Goal: Task Accomplishment & Management: Use online tool/utility

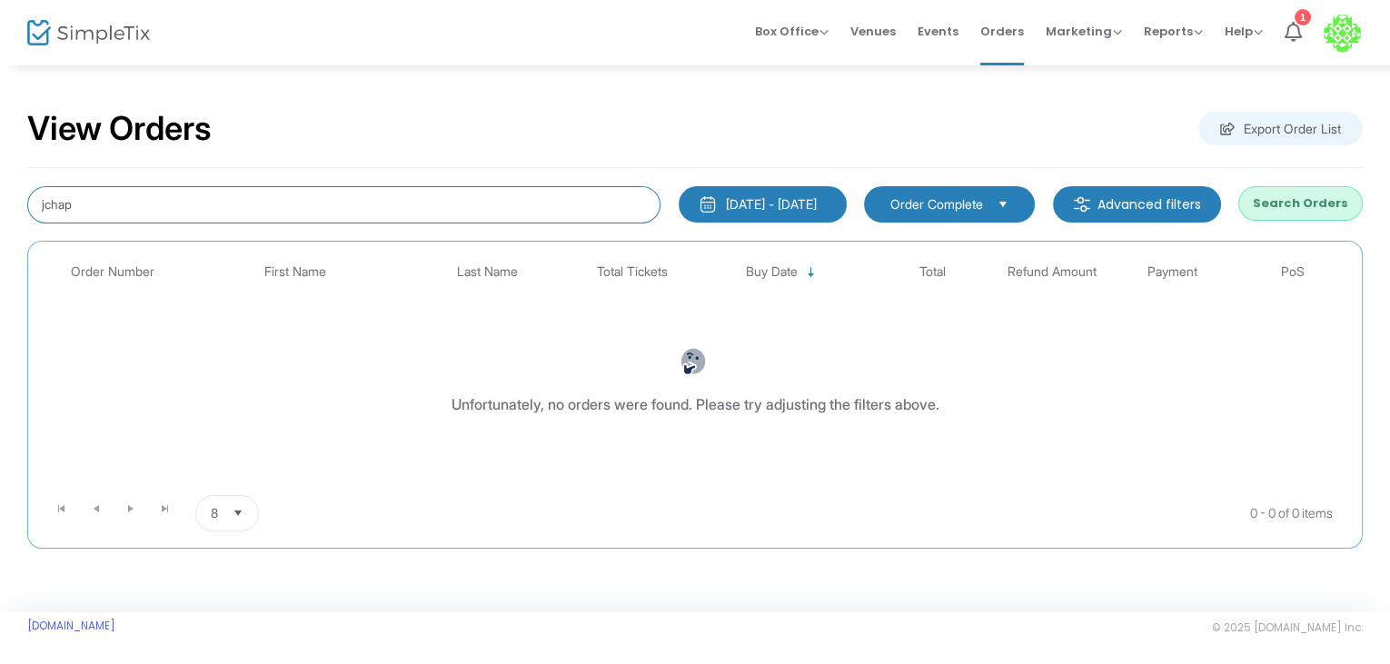
type input "jchap"
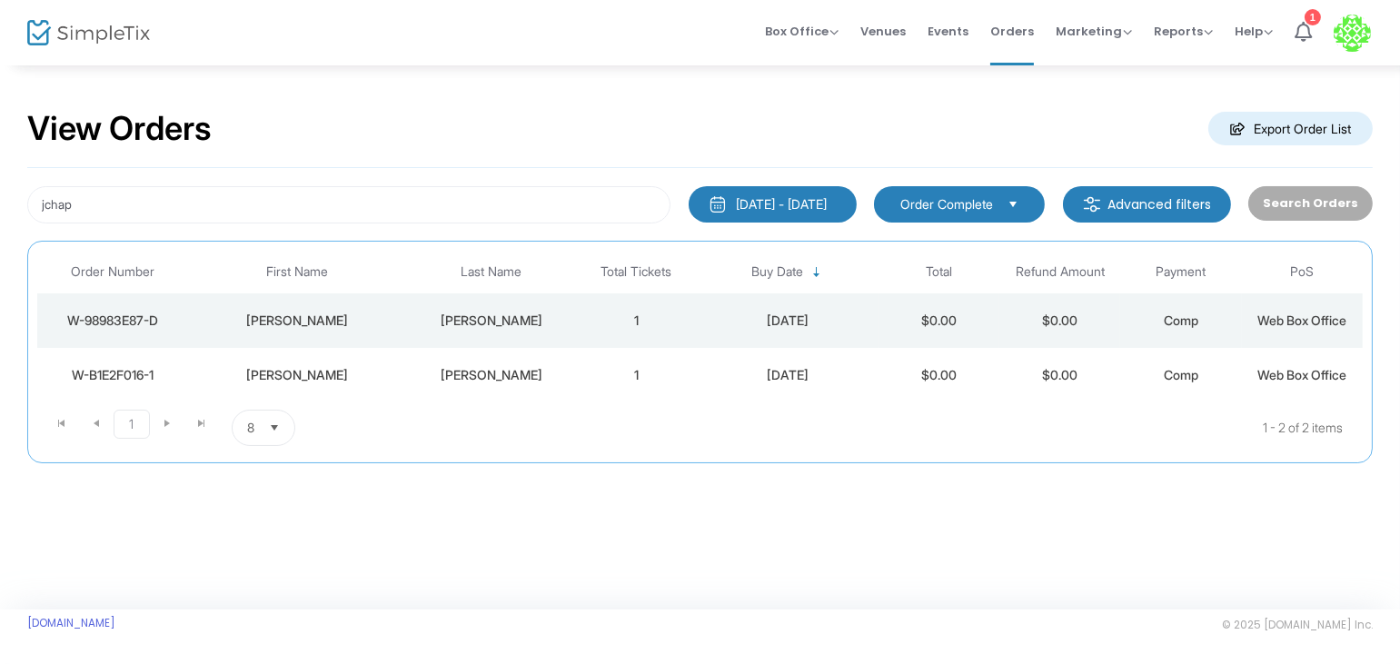
click at [613, 370] on td "1" at bounding box center [636, 375] width 121 height 55
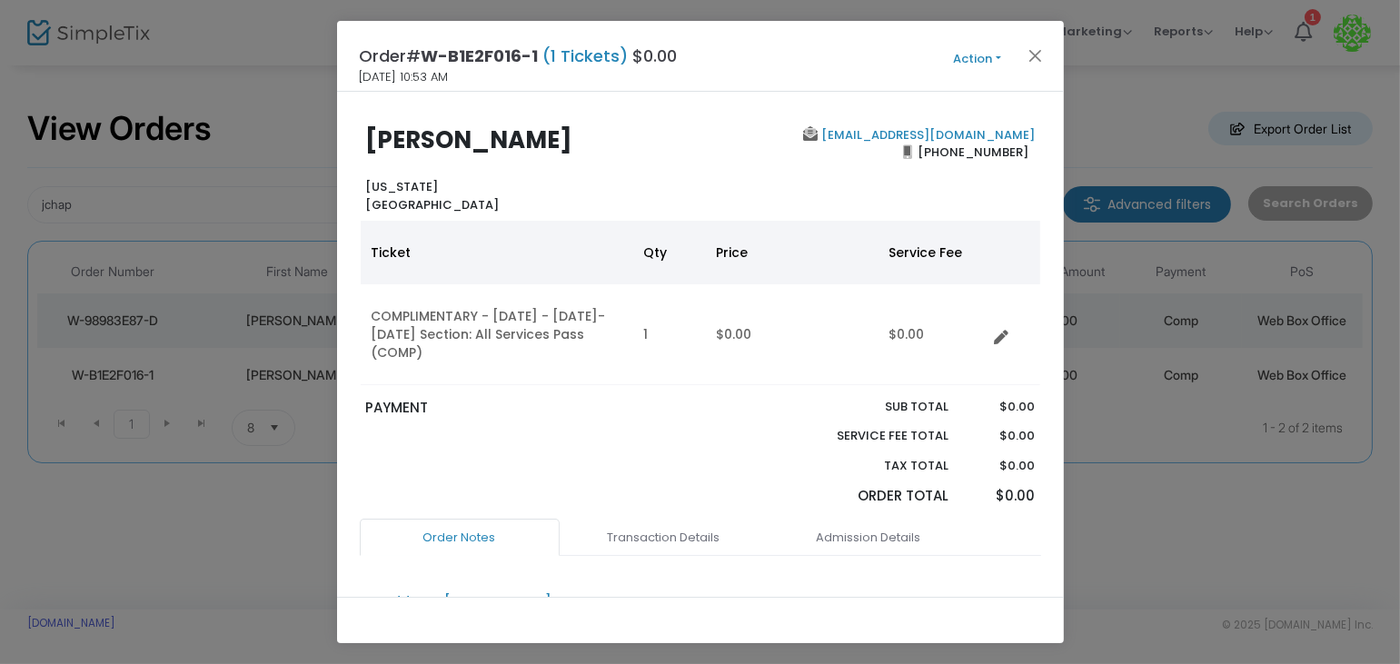
click at [966, 56] on button "Action" at bounding box center [977, 59] width 109 height 20
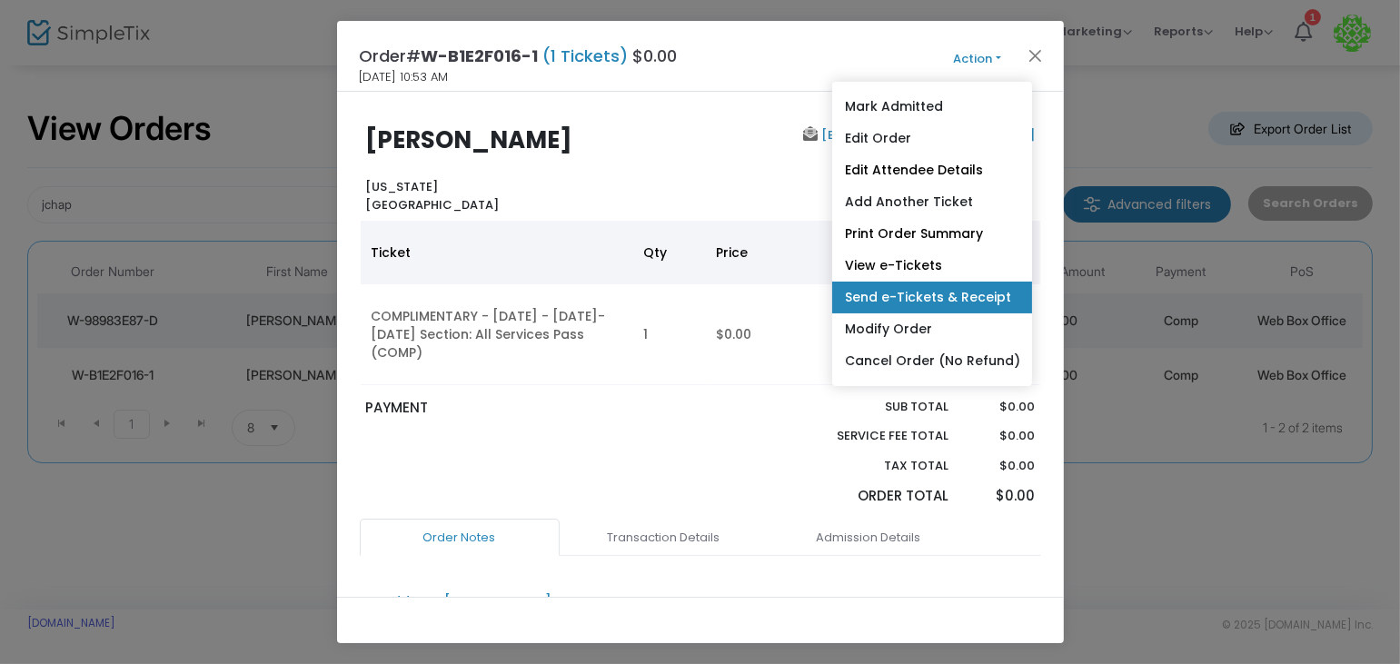
click at [935, 292] on link "Send e-Tickets & Receipt" at bounding box center [931, 298] width 200 height 32
type input "jchapin@sbgtv.com"
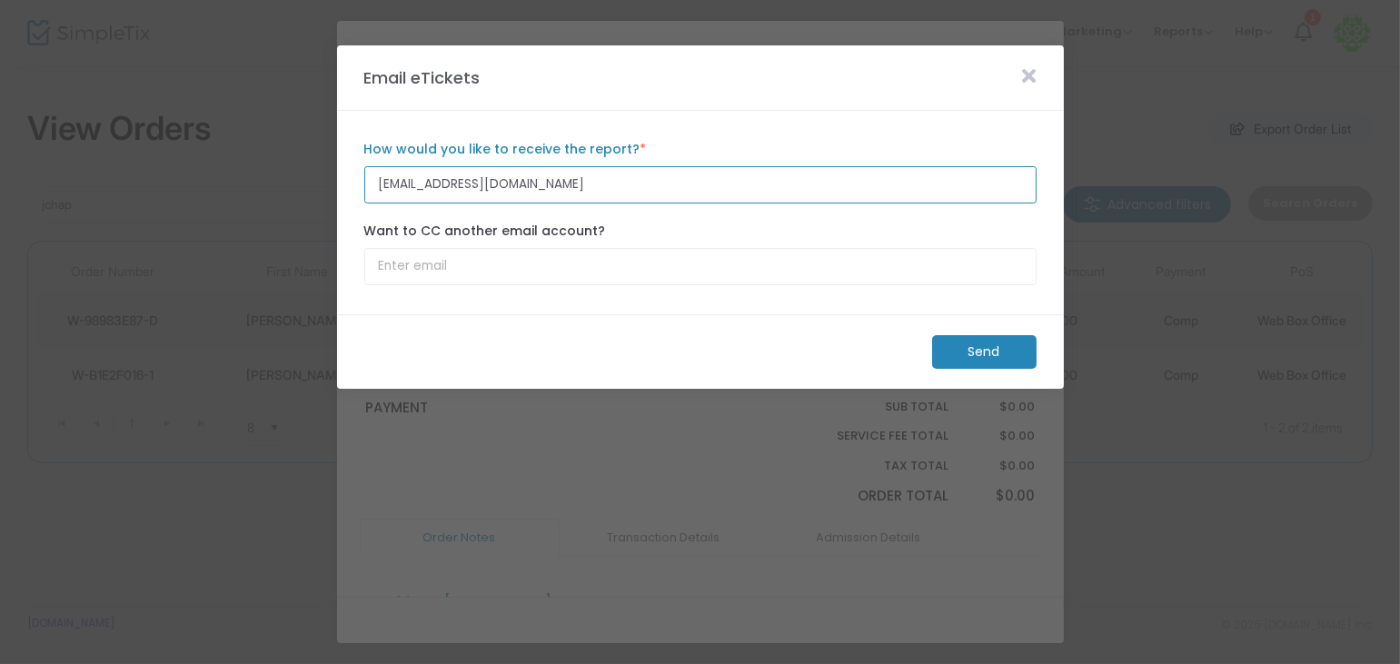
drag, startPoint x: 543, startPoint y: 184, endPoint x: 121, endPoint y: 178, distance: 422.6
click at [121, 663] on m-modal-dialog "Email eTickets jchapin@sbgtv.com How would you like to receive the report? * Em…" at bounding box center [700, 664] width 1400 height 0
type input "[EMAIL_ADDRESS][DOMAIN_NAME]"
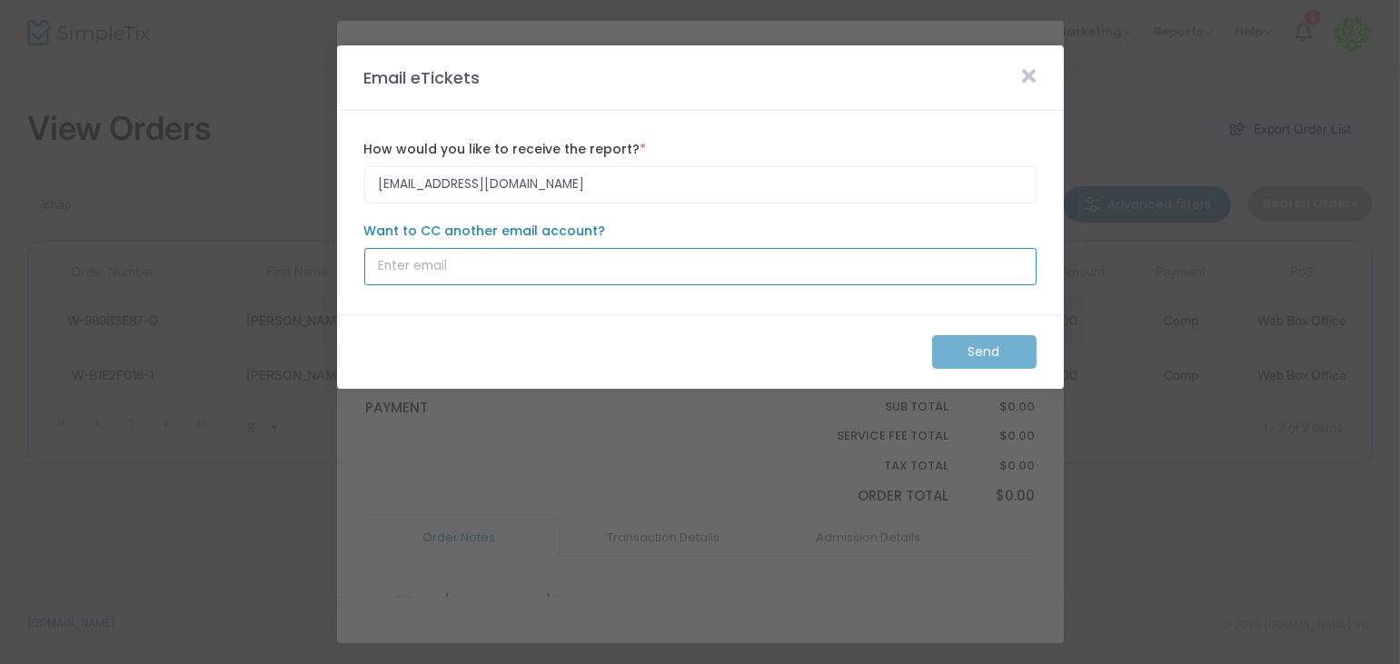
type input "[EMAIL_ADDRESS][DOMAIN_NAME]"
drag, startPoint x: 599, startPoint y: 260, endPoint x: 471, endPoint y: 241, distance: 129.5
click at [197, 663] on m-modal-dialog "Email eTickets jhonigman@whctemple.org How would you like to receive the report…" at bounding box center [700, 664] width 1400 height 0
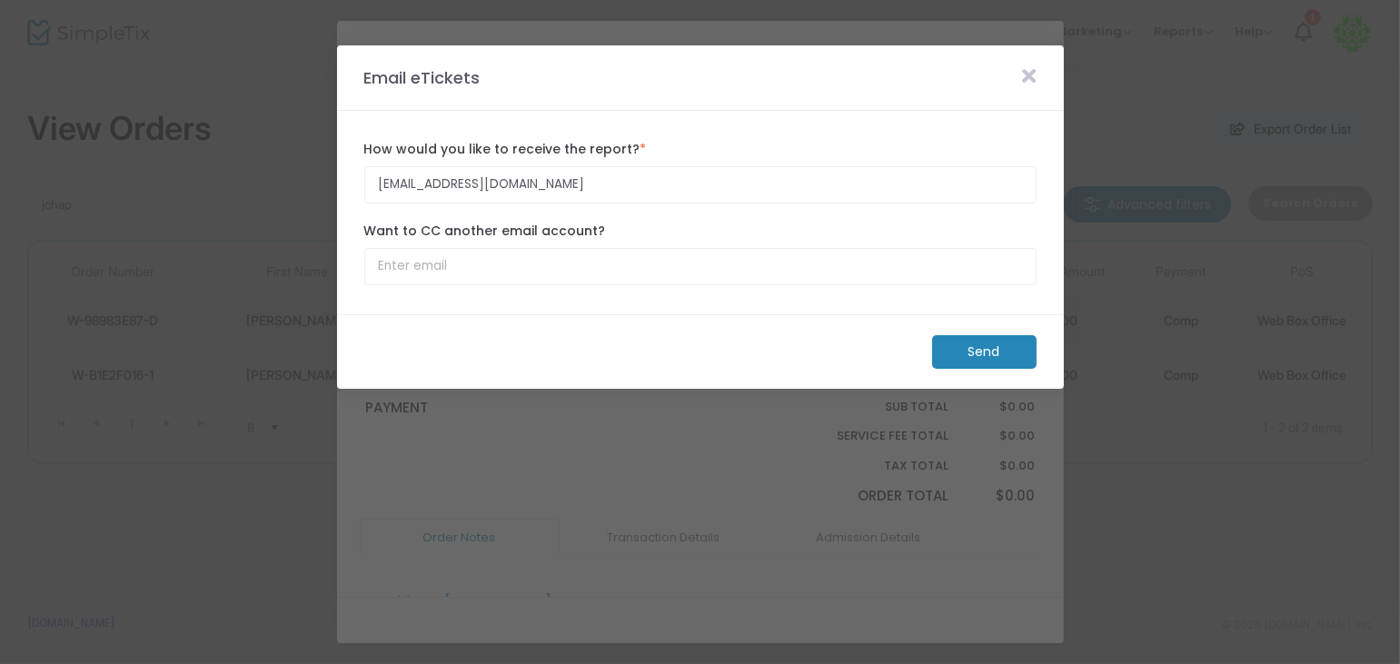
click at [946, 348] on m-button "Send" at bounding box center [984, 352] width 104 height 34
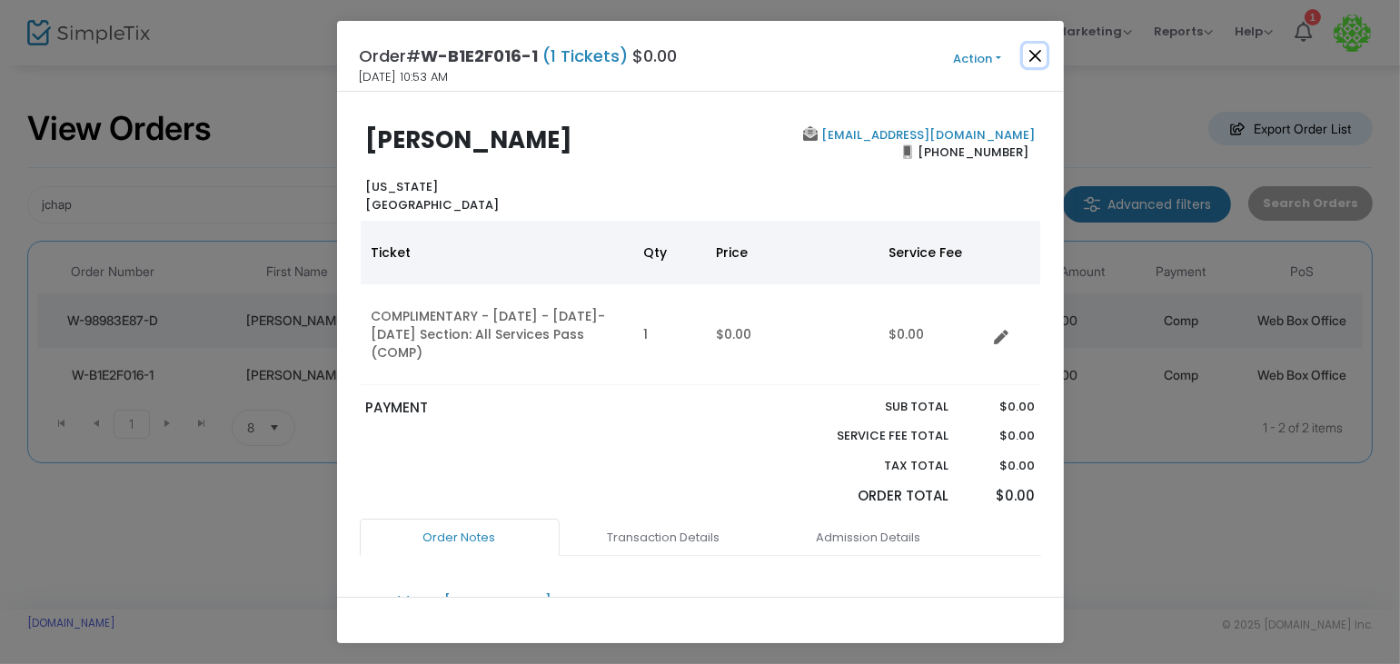
click at [1037, 53] on button "Close" at bounding box center [1035, 56] width 24 height 24
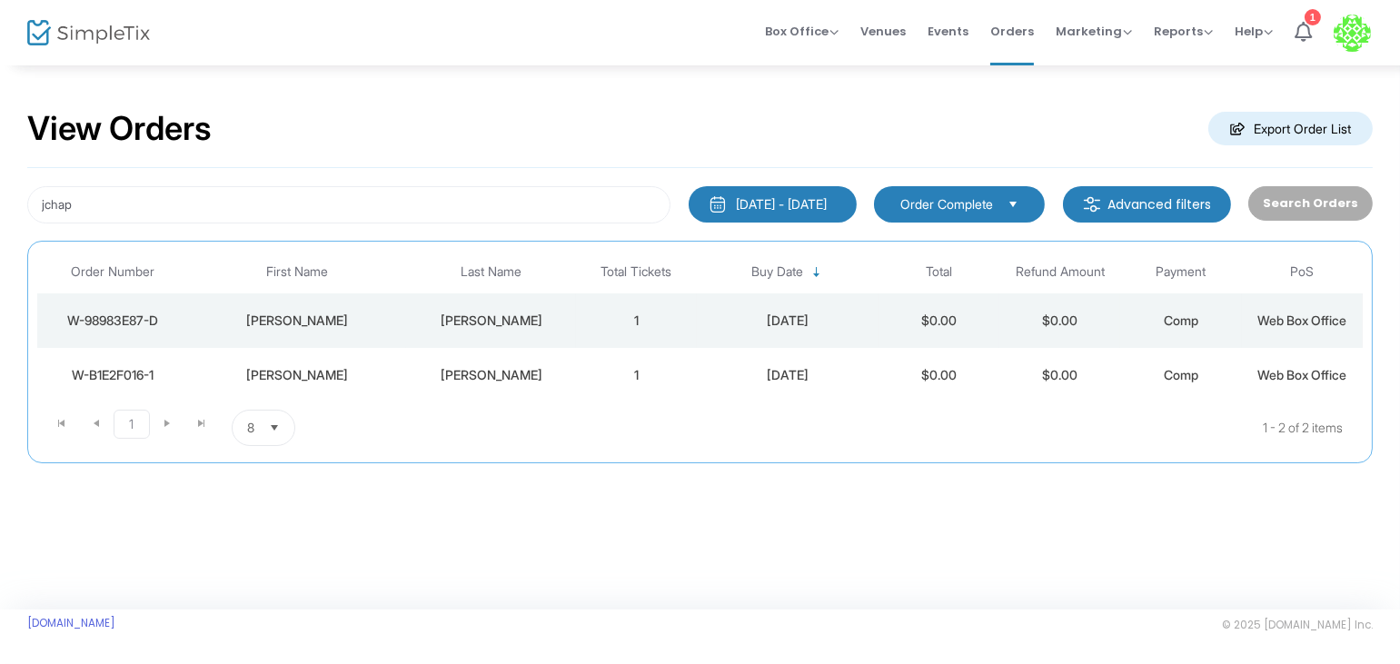
click at [560, 329] on td "Chapin" at bounding box center [491, 320] width 170 height 55
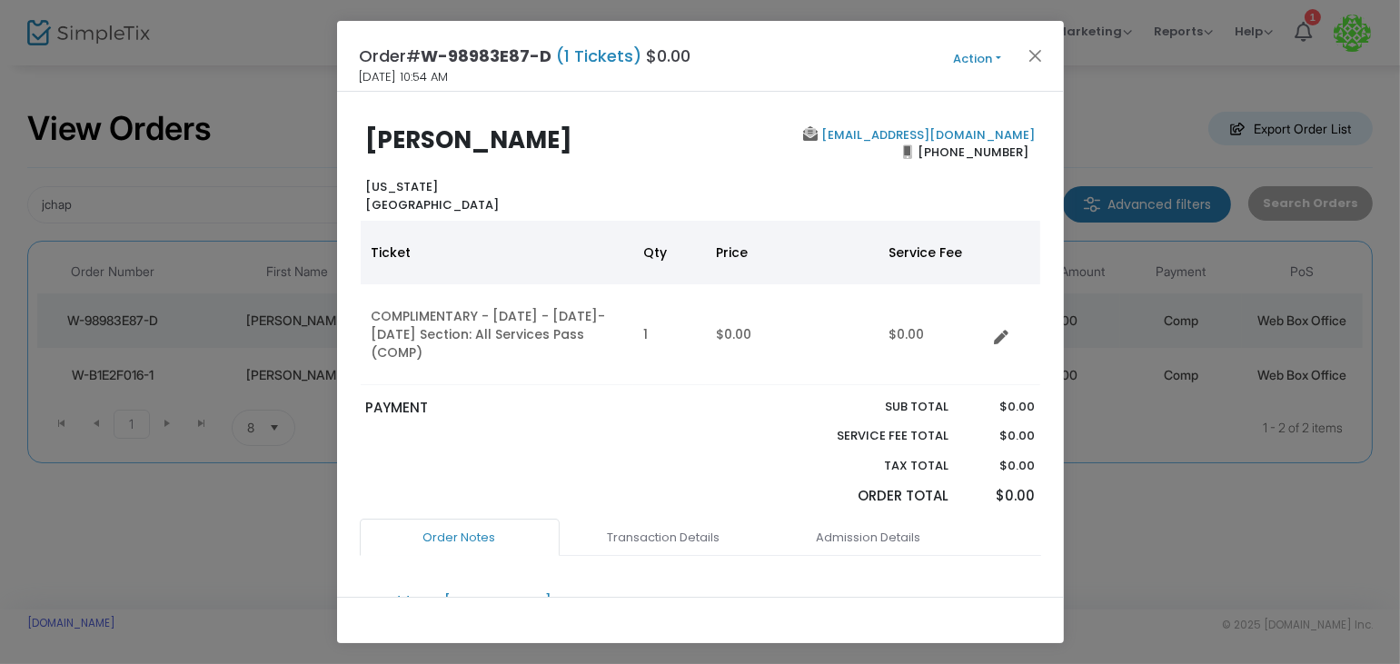
click at [966, 56] on button "Action" at bounding box center [977, 59] width 109 height 20
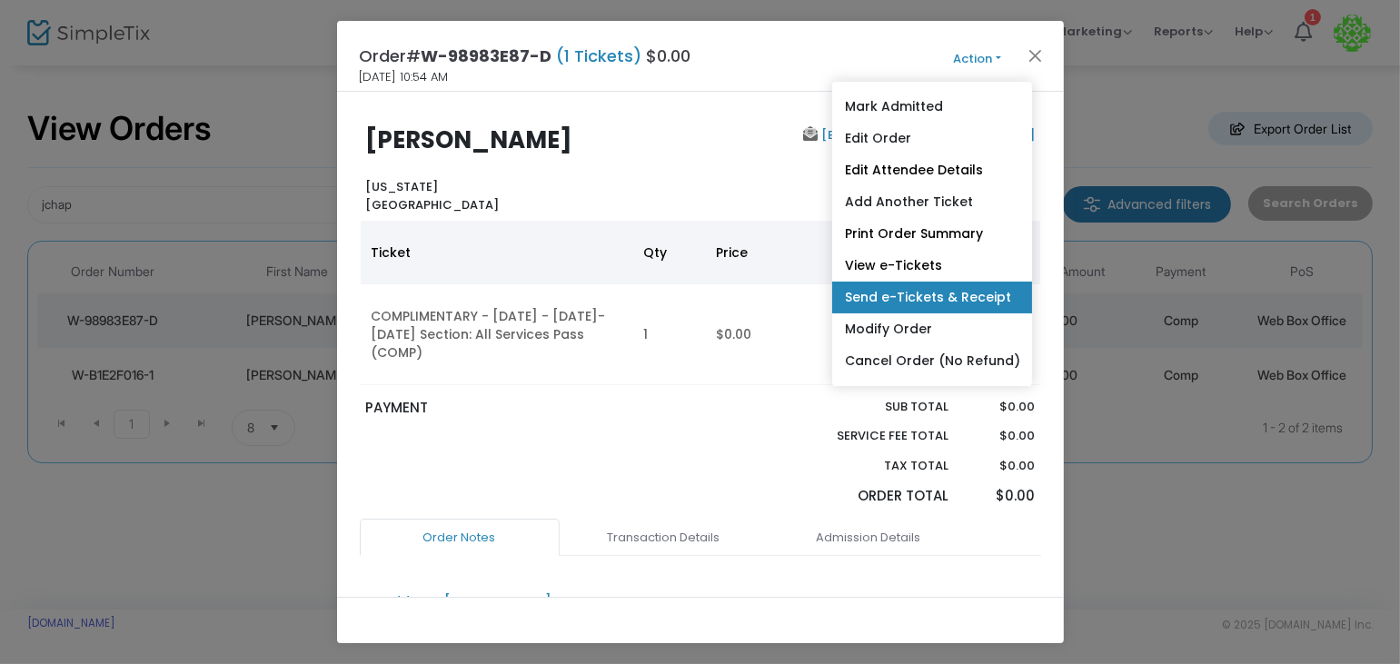
click at [913, 284] on link "Send e-Tickets & Receipt" at bounding box center [931, 298] width 200 height 32
type input "jchapin@sbgtv.com"
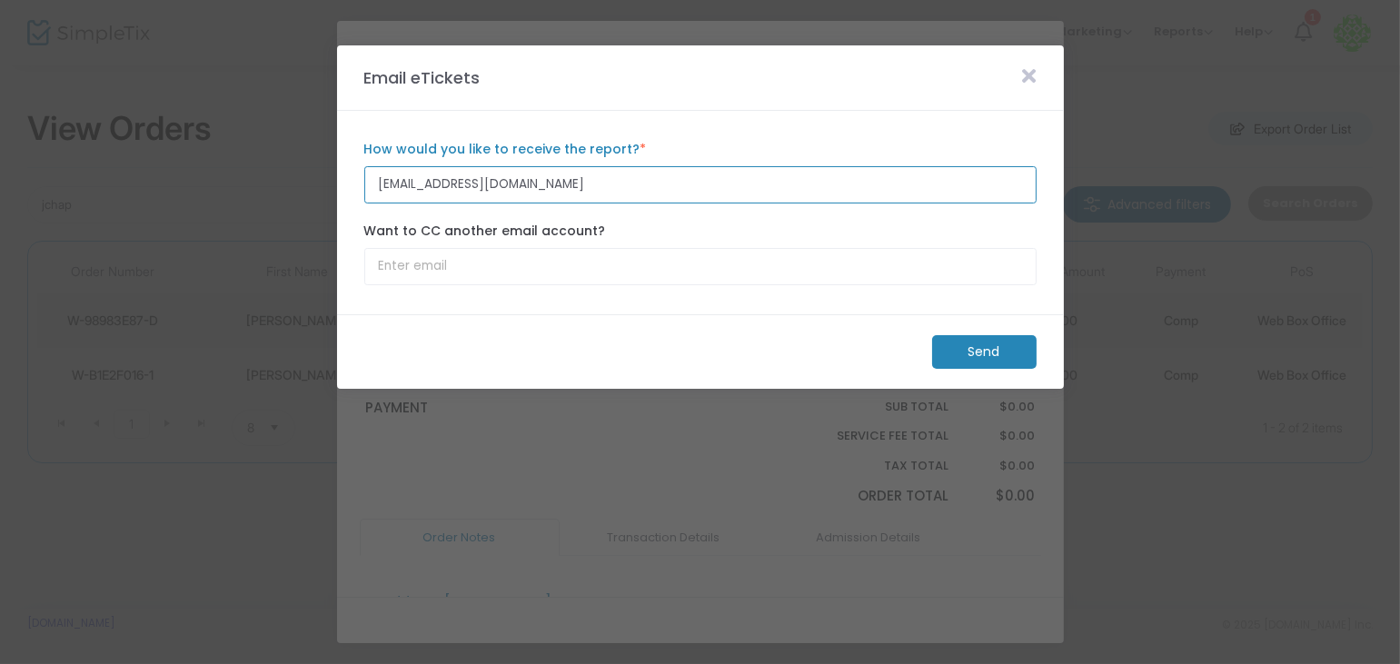
drag, startPoint x: 552, startPoint y: 188, endPoint x: 254, endPoint y: 159, distance: 298.5
click at [254, 663] on m-modal-dialog "Email eTickets jchapin@sbgtv.com How would you like to receive the report? * Em…" at bounding box center [700, 664] width 1400 height 0
type input "[EMAIL_ADDRESS][DOMAIN_NAME]"
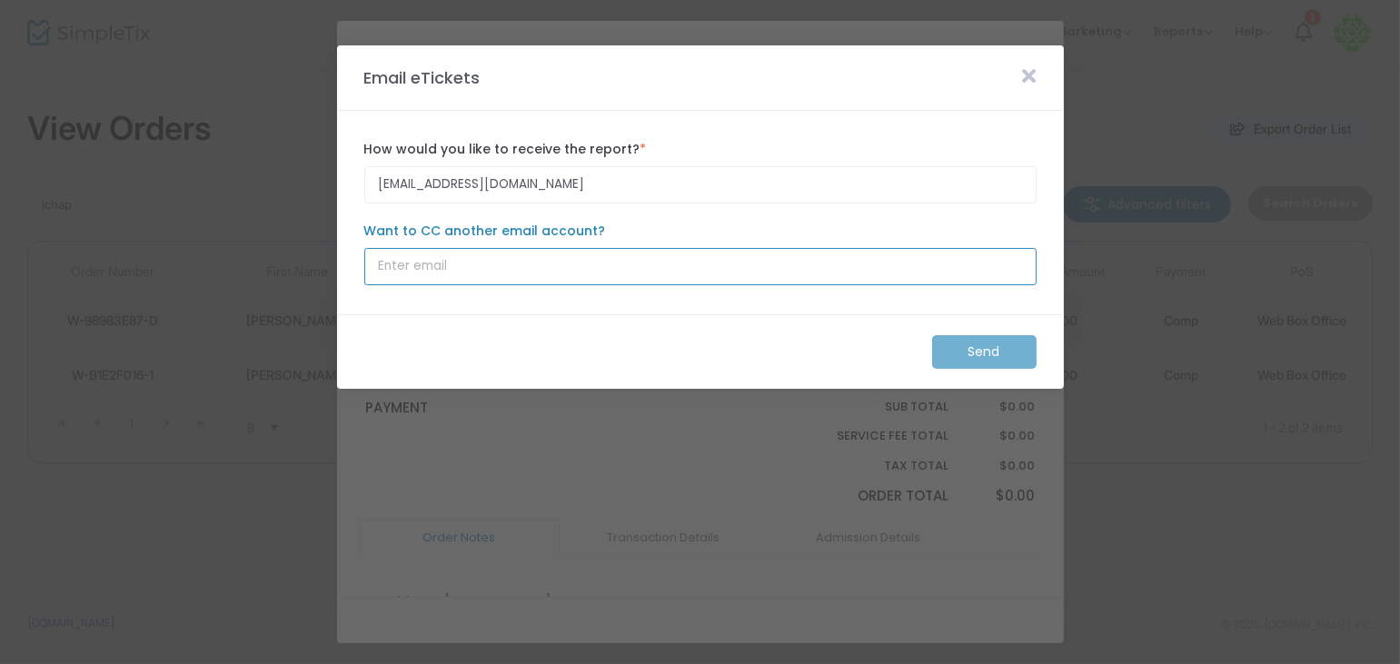
type input "[EMAIL_ADDRESS][DOMAIN_NAME]"
drag, startPoint x: 296, startPoint y: 262, endPoint x: 205, endPoint y: 262, distance: 90.9
click at [205, 663] on m-modal-dialog "Email eTickets jhonigman@whctemple.org How would you like to receive the report…" at bounding box center [700, 664] width 1400 height 0
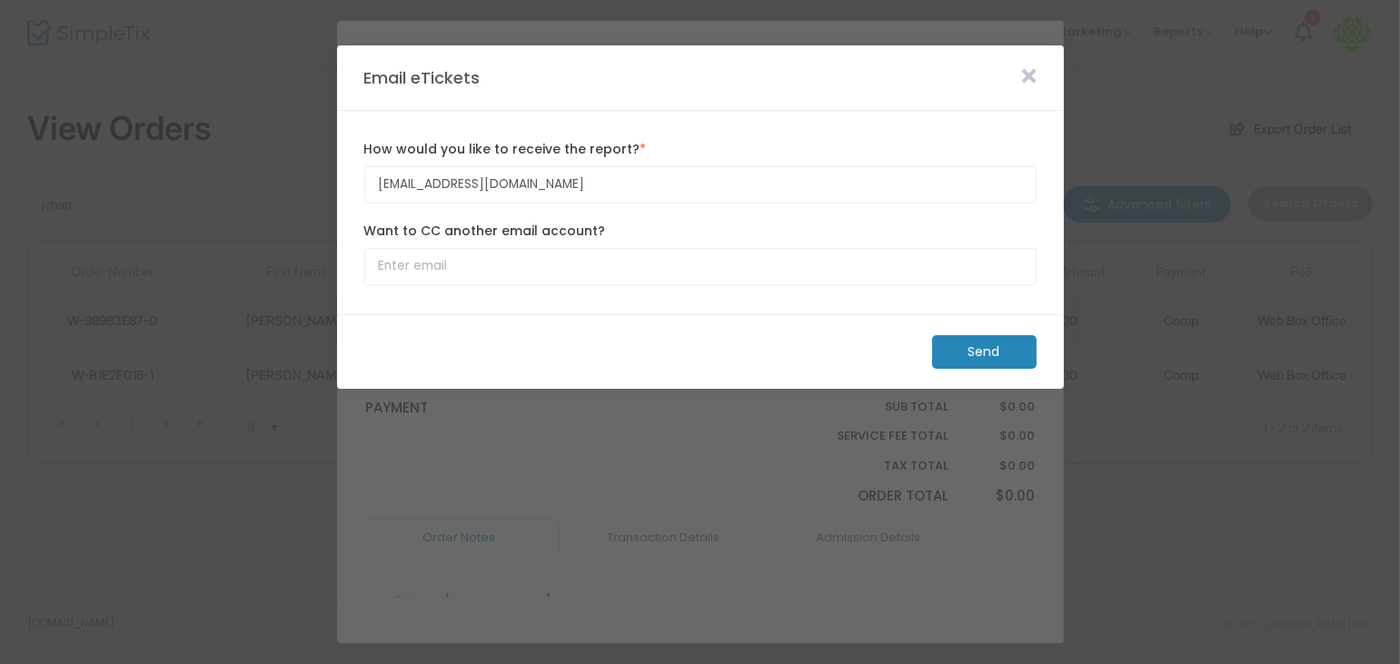
click at [1009, 352] on m-button "Send" at bounding box center [984, 352] width 104 height 34
